Goal: Task Accomplishment & Management: Manage account settings

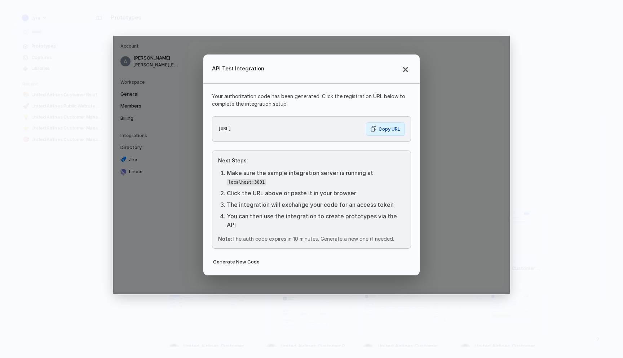
click at [411, 74] on header "API Test Integration ×" at bounding box center [311, 68] width 216 height 29
click at [404, 74] on button "×" at bounding box center [405, 69] width 12 height 12
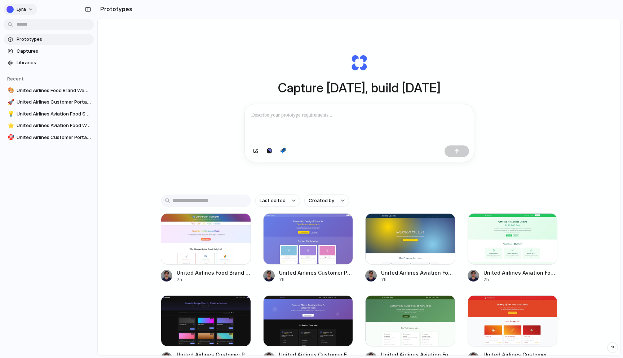
click at [31, 11] on button "Lyra" at bounding box center [21, 10] width 34 height 12
click at [34, 28] on span "Settings" at bounding box center [27, 25] width 20 height 7
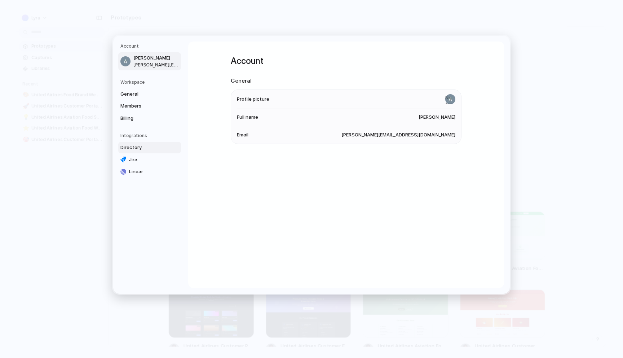
click at [158, 150] on span "Directory" at bounding box center [143, 147] width 46 height 7
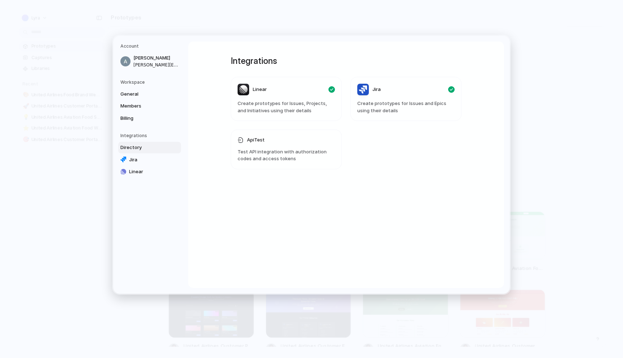
click at [304, 146] on article "ApiTest Test API integration with authorization codes and access tokens" at bounding box center [286, 149] width 111 height 40
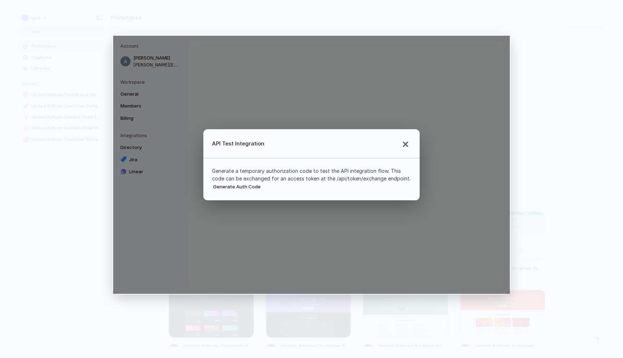
click at [239, 187] on button "Generate Auth Code" at bounding box center [237, 186] width 50 height 9
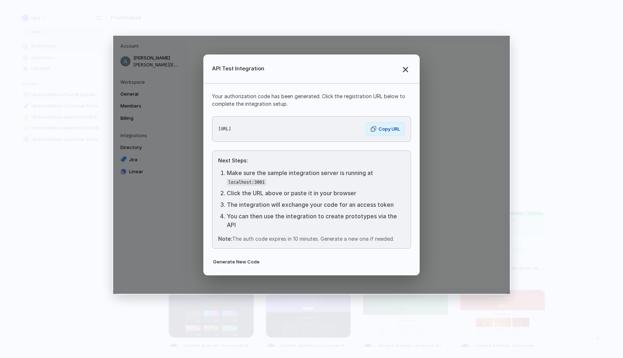
click at [452, 112] on div "API Test Integration × Your authorization code has been generated. Click the re…" at bounding box center [311, 165] width 397 height 258
click at [157, 125] on div "API Test Integration × Your authorization code has been generated. Click the re…" at bounding box center [311, 165] width 397 height 258
click at [396, 75] on header "API Test Integration ×" at bounding box center [311, 68] width 216 height 29
click at [406, 74] on button "×" at bounding box center [405, 69] width 12 height 12
